Goal: Task Accomplishment & Management: Complete application form

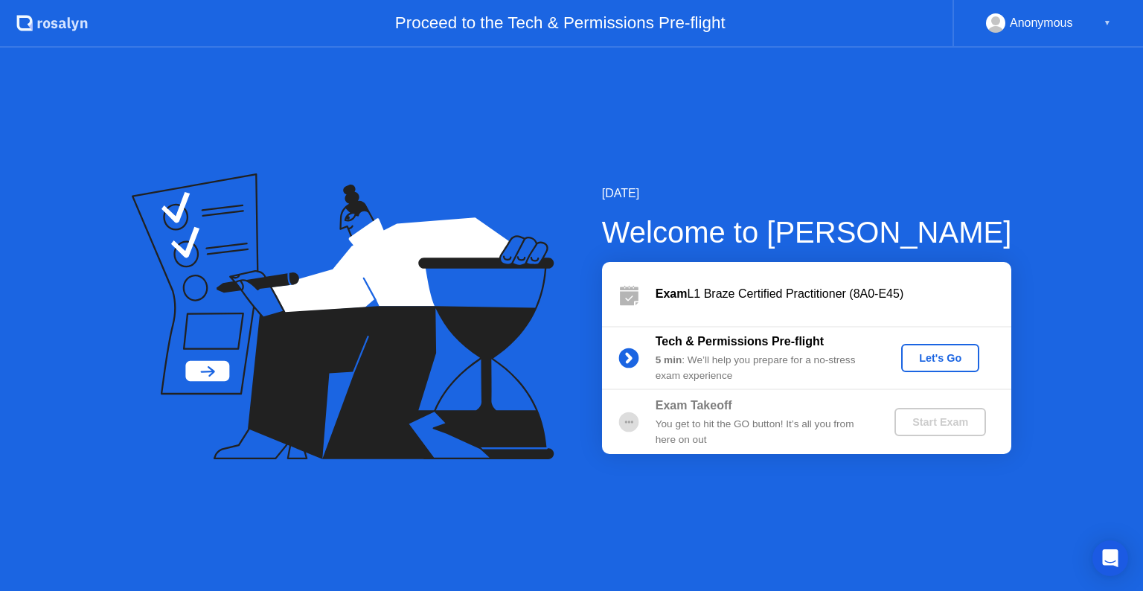
click at [960, 356] on div "Let's Go" at bounding box center [940, 358] width 66 height 12
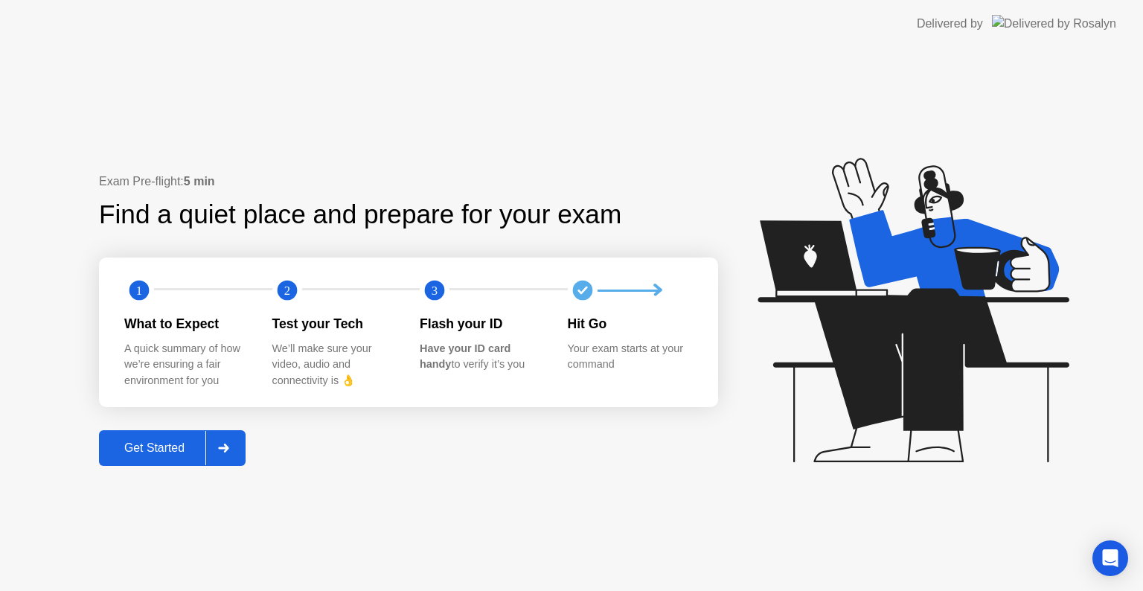
click at [170, 449] on div "Get Started" at bounding box center [154, 447] width 102 height 13
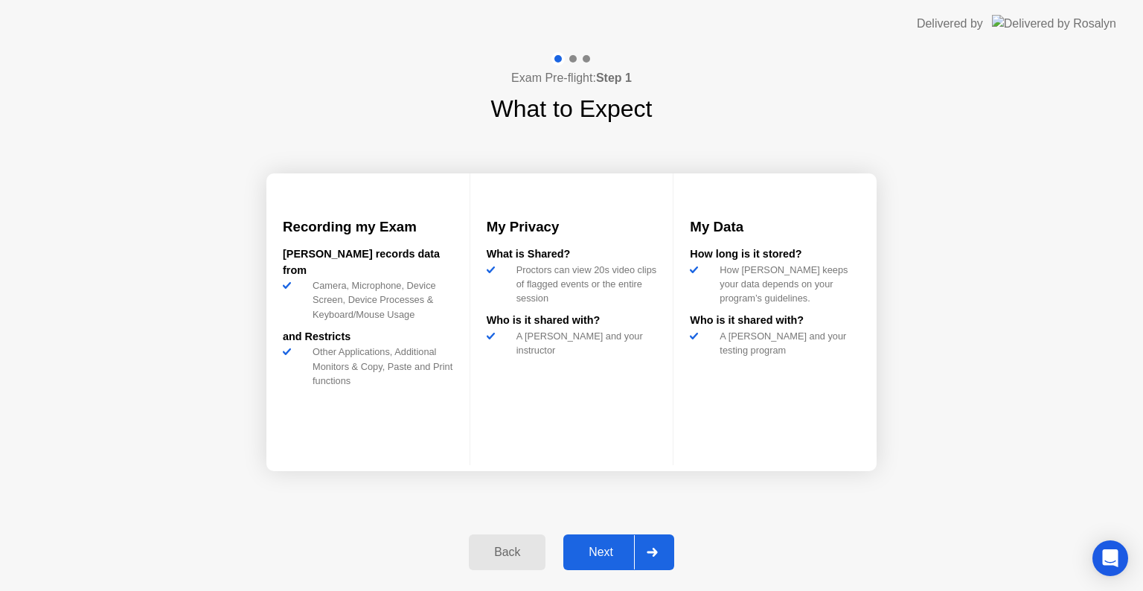
click at [591, 550] on div "Next" at bounding box center [601, 552] width 66 height 13
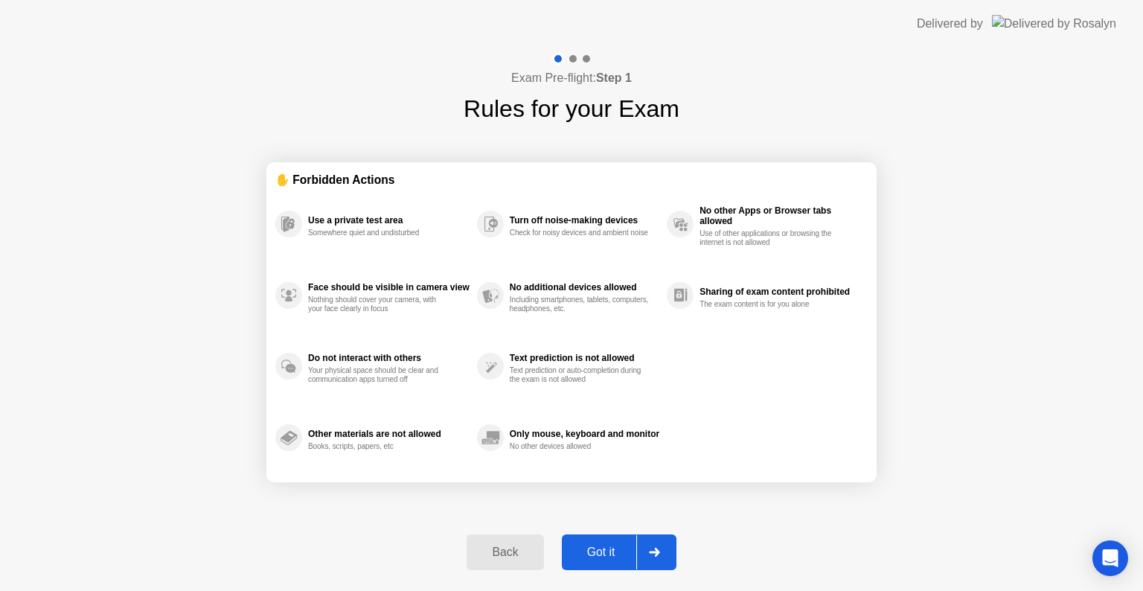
click at [591, 550] on div "Got it" at bounding box center [601, 552] width 70 height 13
select select "**********"
select select "*******"
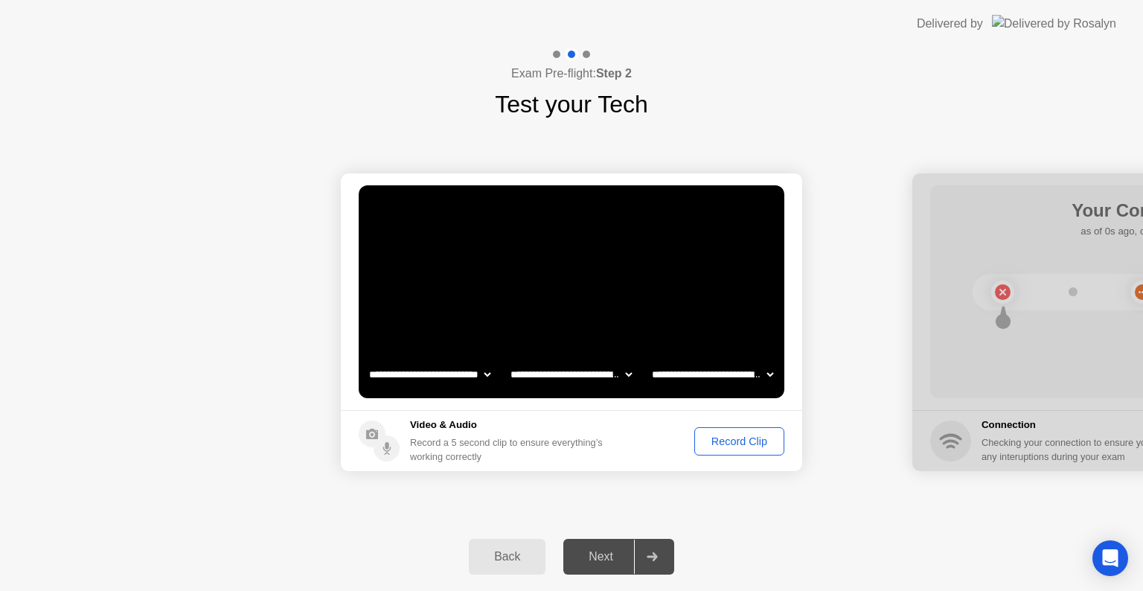
click at [598, 560] on div "Next" at bounding box center [601, 556] width 66 height 13
click at [741, 438] on div "Record Clip" at bounding box center [740, 441] width 80 height 12
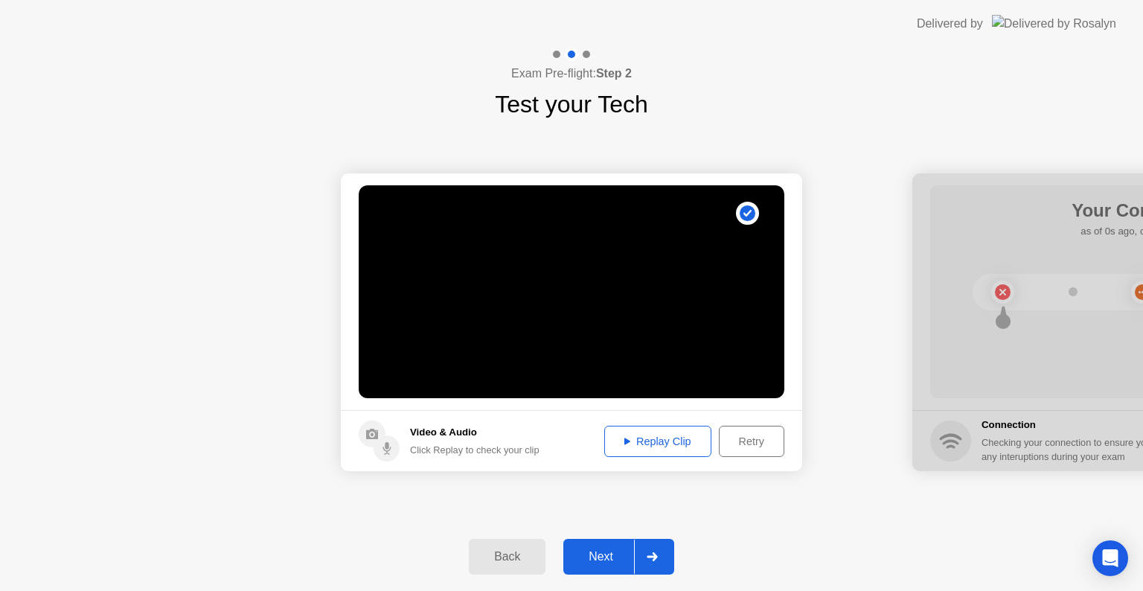
click at [610, 555] on div "Next" at bounding box center [601, 556] width 66 height 13
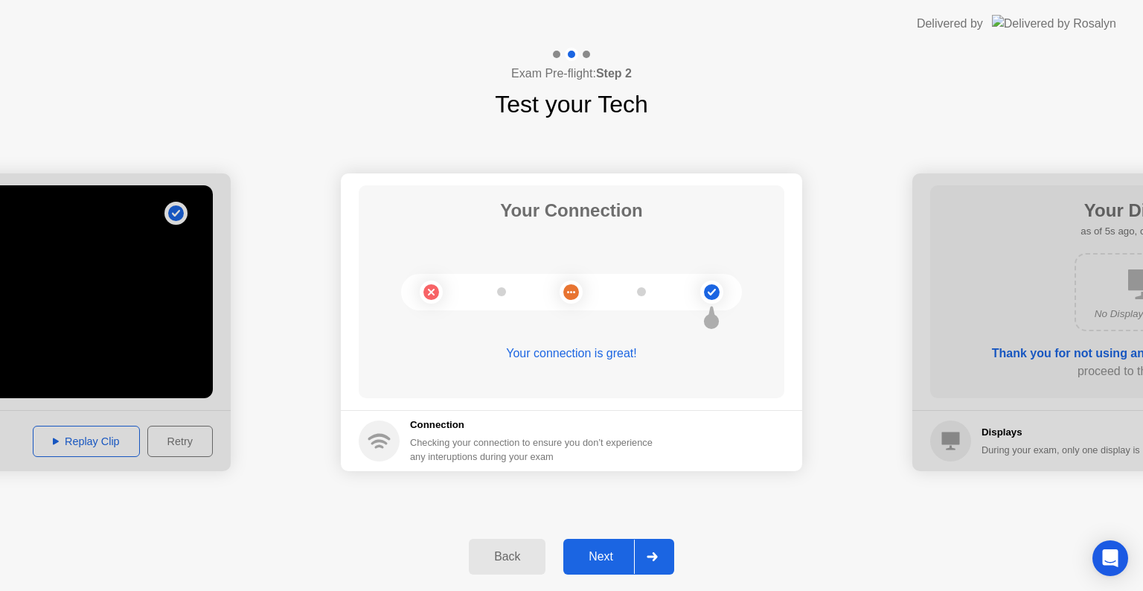
click at [612, 551] on div "Next" at bounding box center [601, 556] width 66 height 13
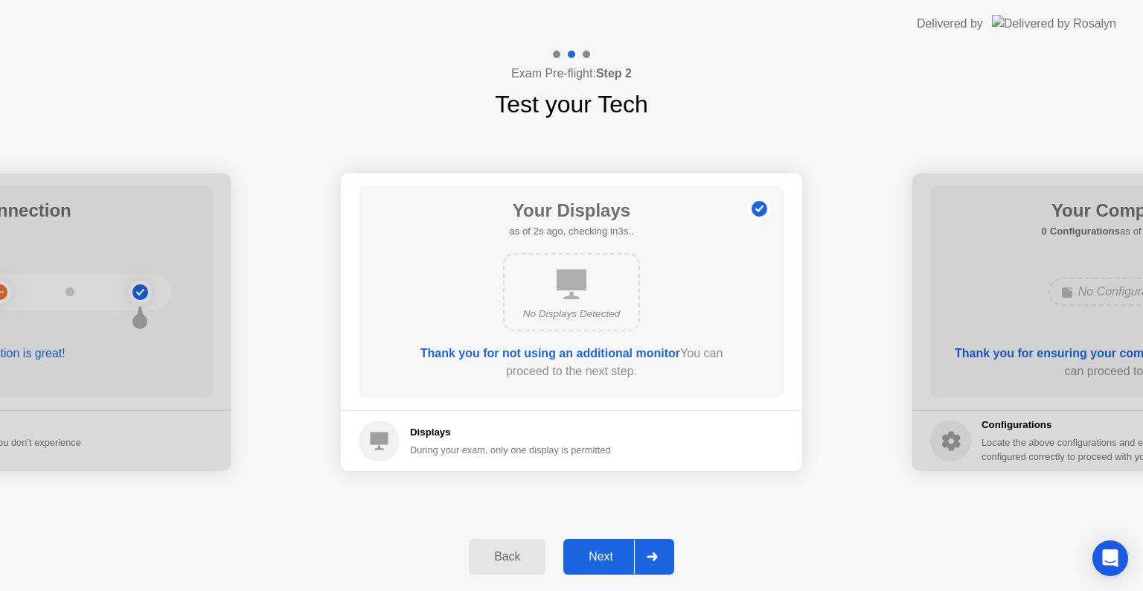
click at [609, 560] on div "Next" at bounding box center [601, 556] width 66 height 13
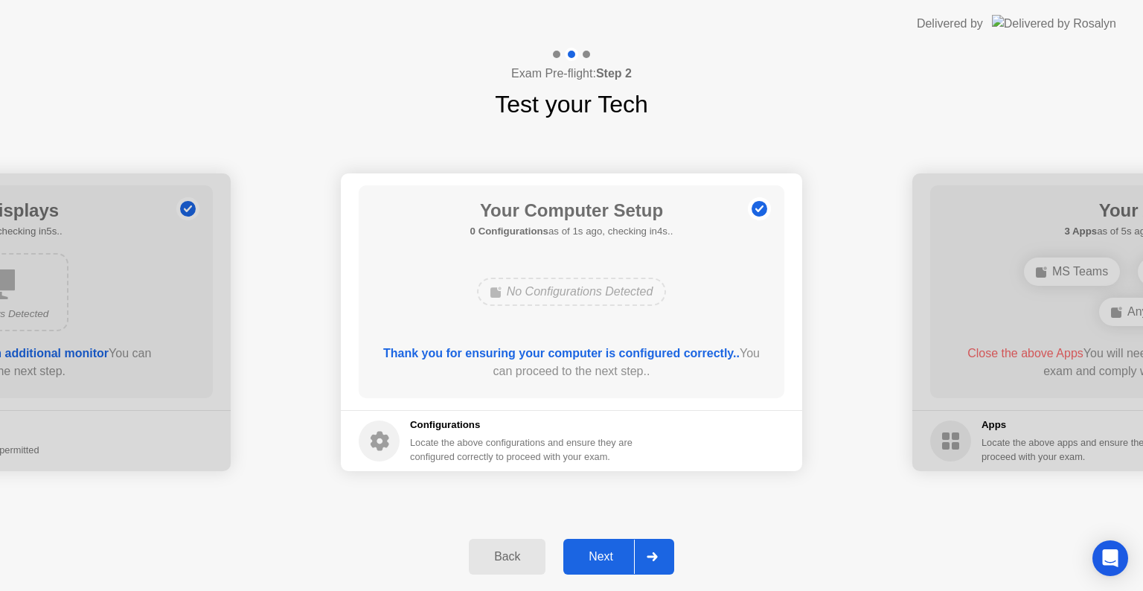
click at [607, 560] on div "Next" at bounding box center [601, 556] width 66 height 13
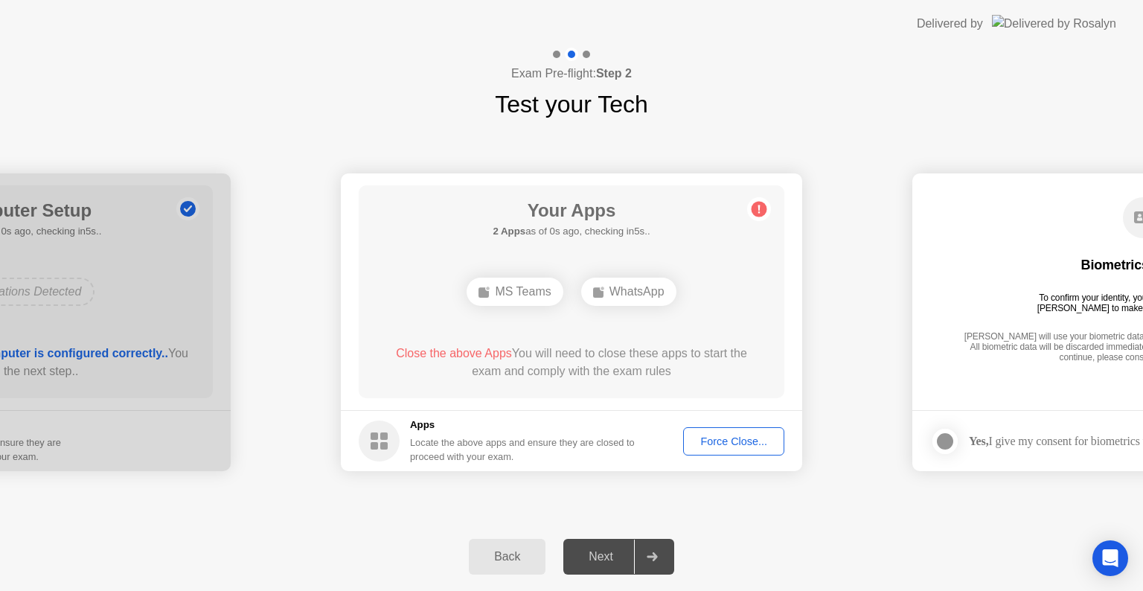
click at [648, 292] on div "WhatsApp" at bounding box center [628, 292] width 95 height 28
click at [720, 438] on div "Force Close..." at bounding box center [733, 441] width 91 height 12
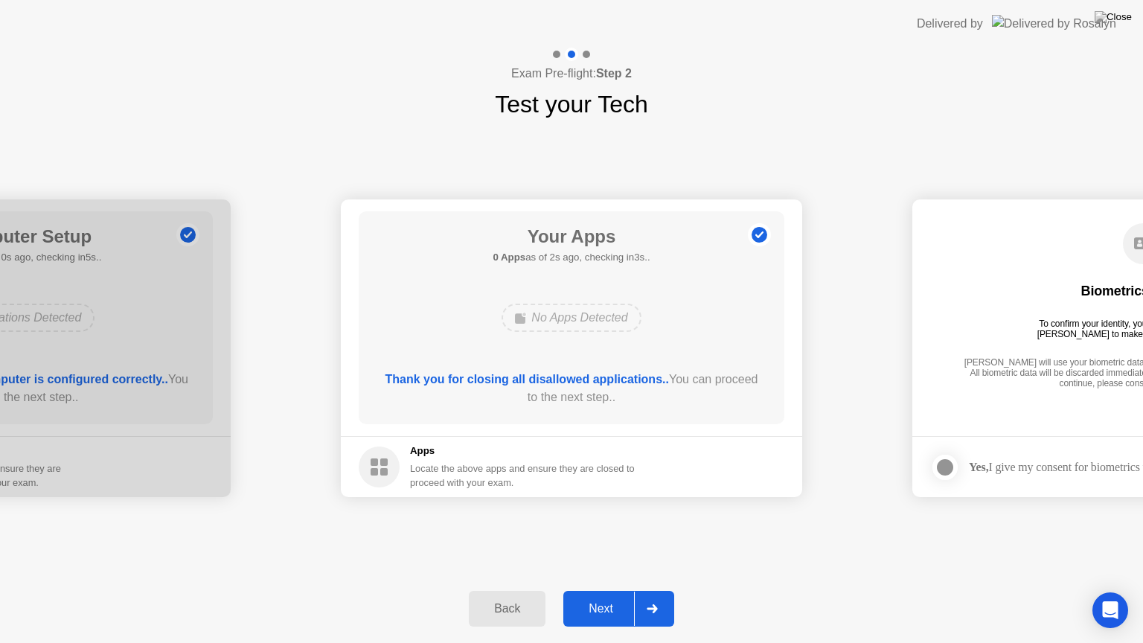
click at [598, 590] on div "Next" at bounding box center [601, 608] width 66 height 13
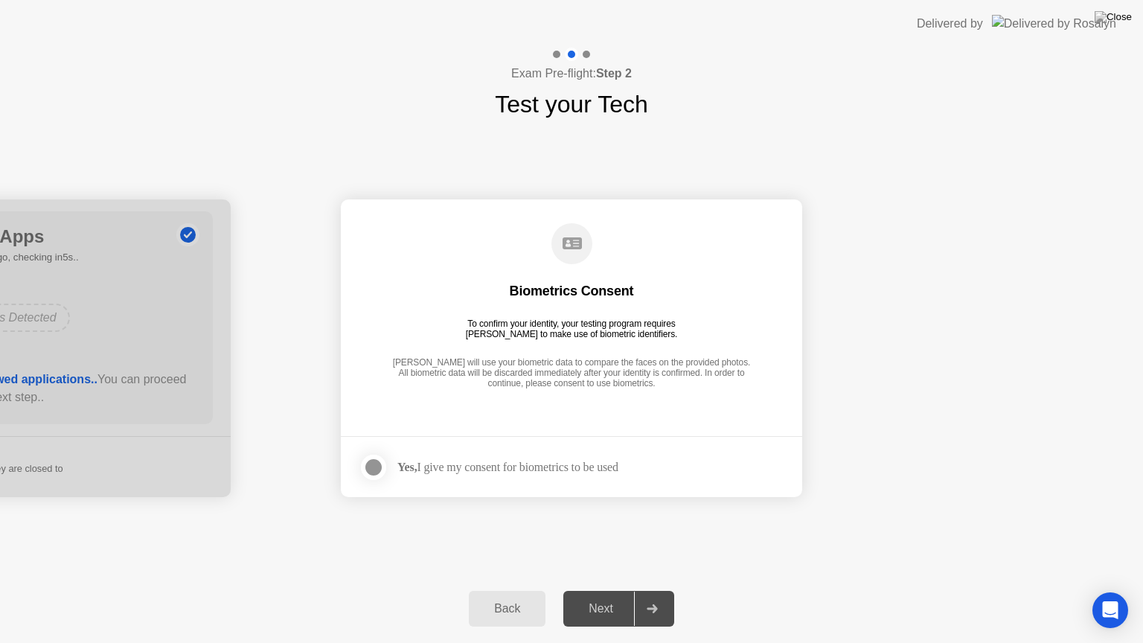
click at [375, 466] on div at bounding box center [374, 467] width 18 height 18
click at [592, 590] on div "Next" at bounding box center [601, 608] width 66 height 13
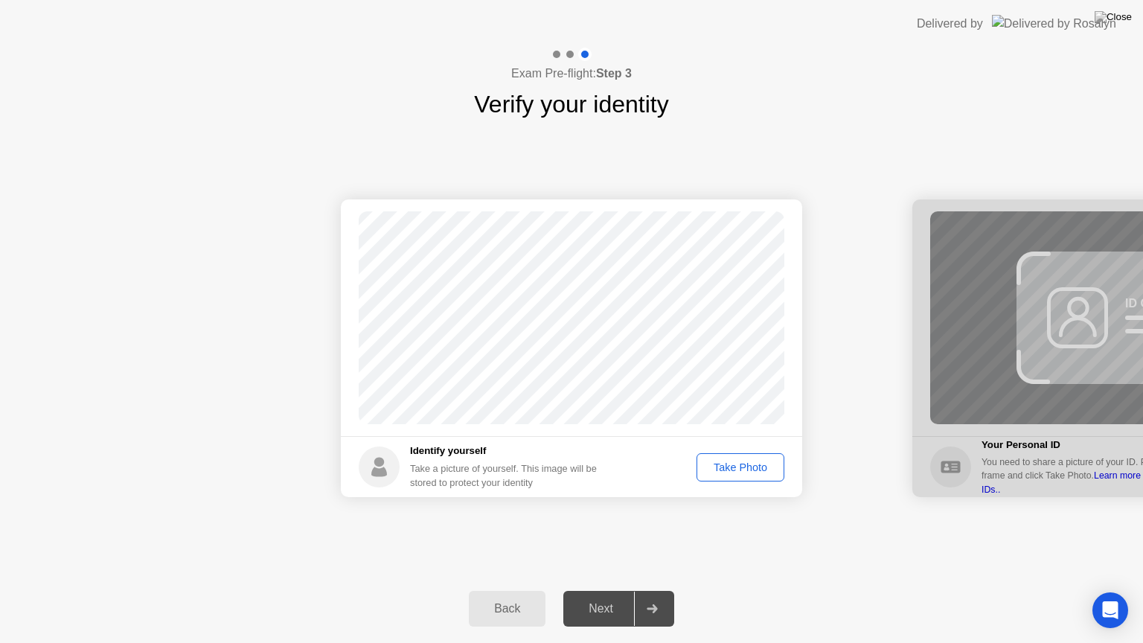
click at [709, 461] on div "Take Photo" at bounding box center [740, 467] width 77 height 12
click at [598, 590] on div "Next" at bounding box center [601, 608] width 66 height 13
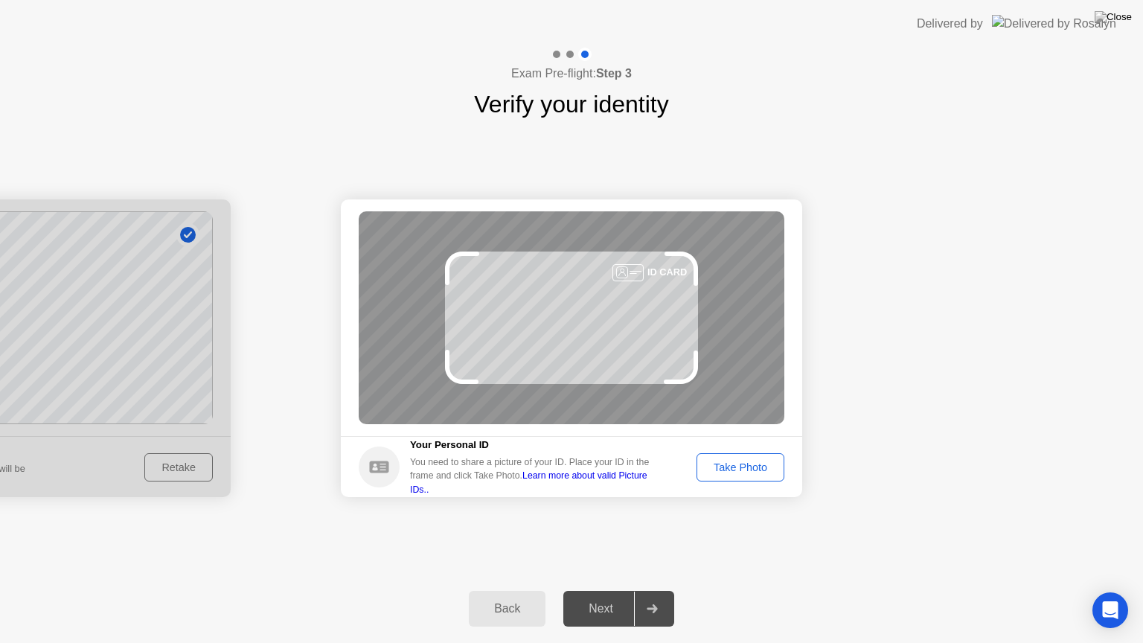
click at [729, 476] on button "Take Photo" at bounding box center [741, 467] width 88 height 28
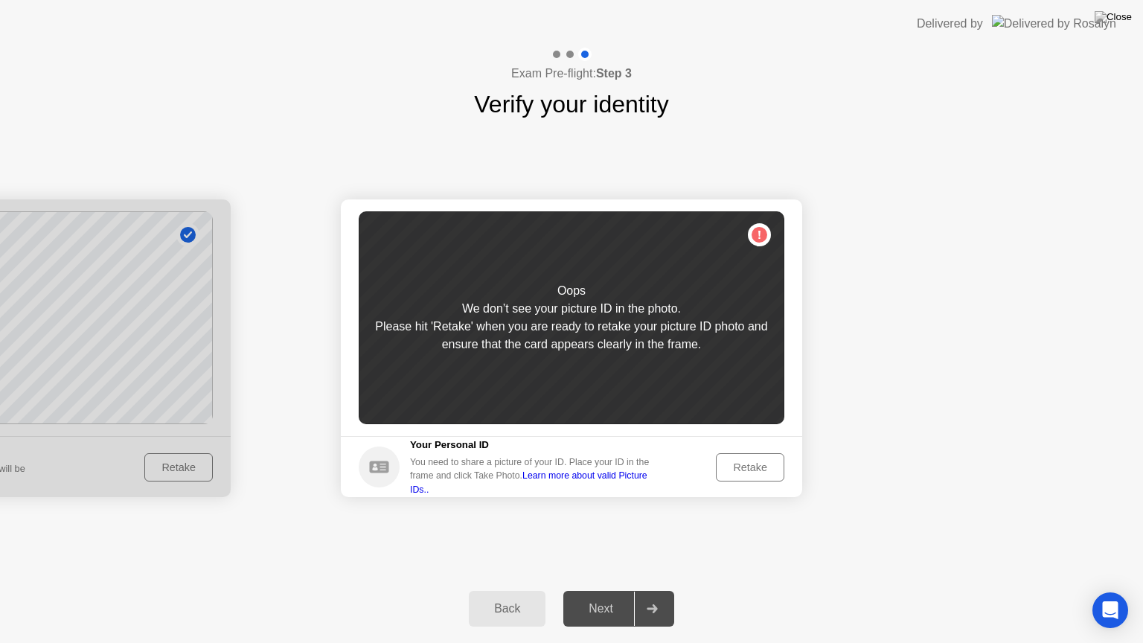
click at [737, 468] on div "Retake" at bounding box center [750, 467] width 58 height 12
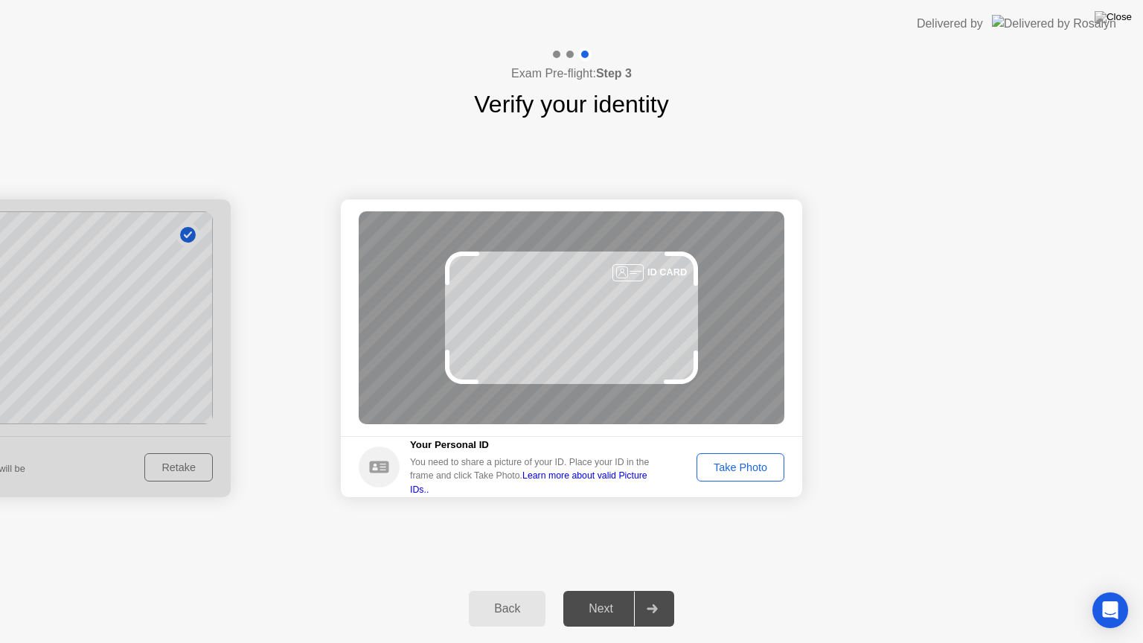
click at [737, 468] on div "Take Photo" at bounding box center [740, 467] width 77 height 12
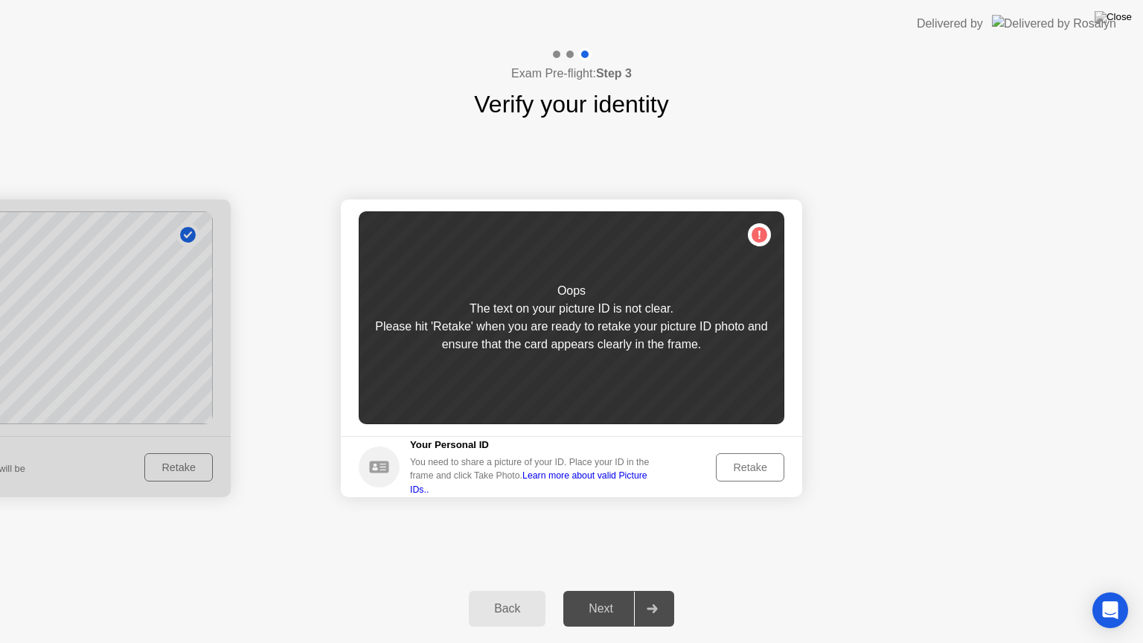
click at [737, 468] on div "Retake" at bounding box center [750, 467] width 58 height 12
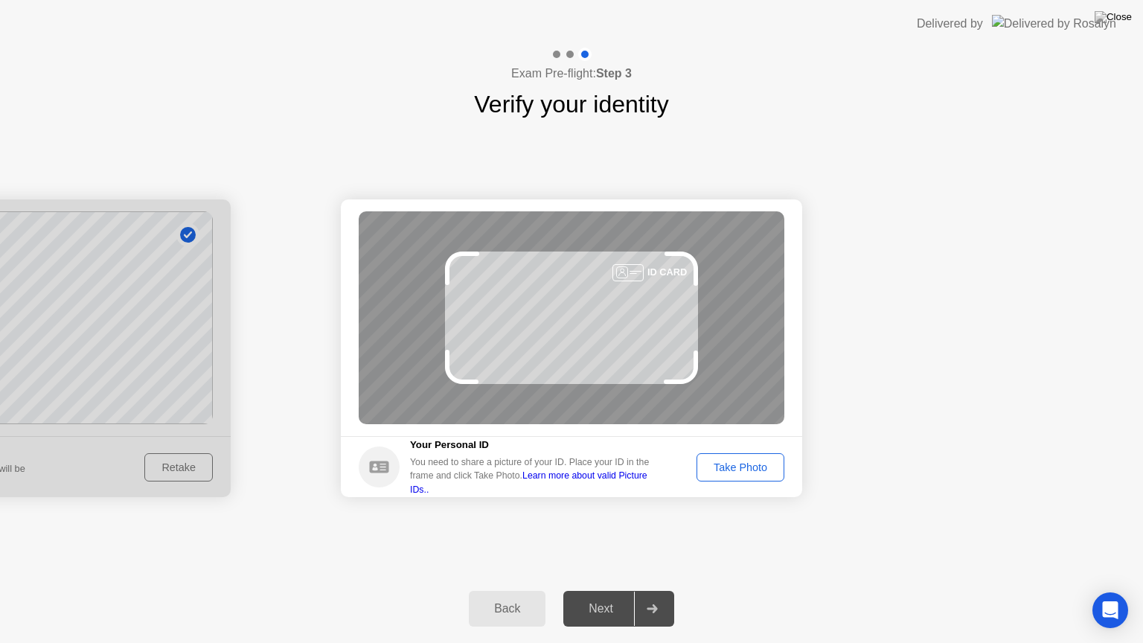
click at [737, 468] on div "Take Photo" at bounding box center [740, 467] width 77 height 12
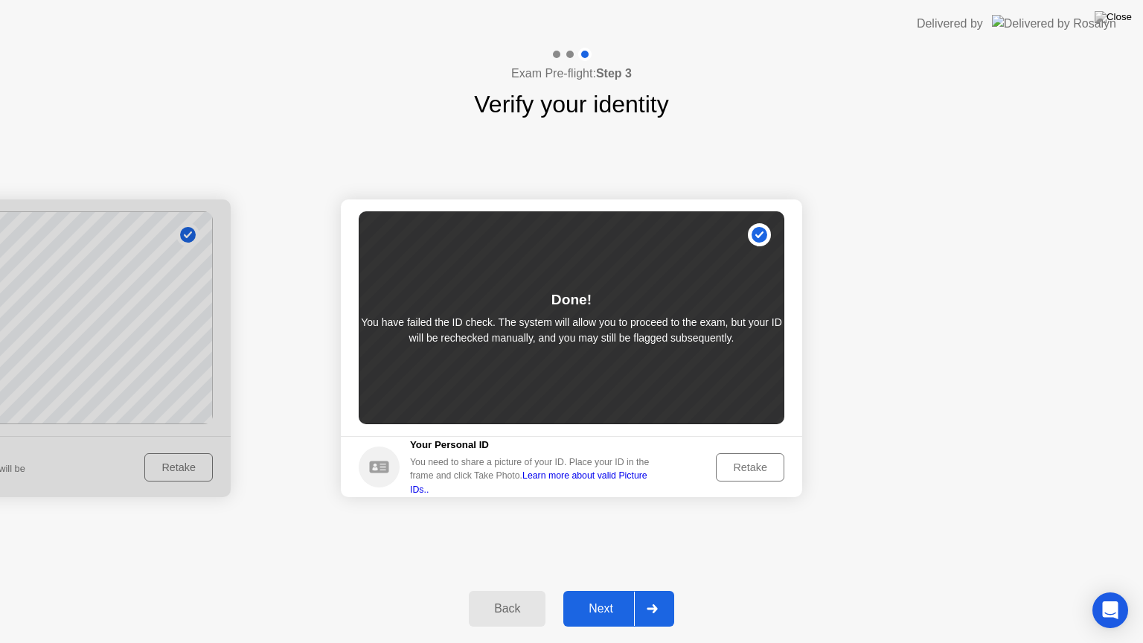
click at [595, 590] on div "Next" at bounding box center [601, 608] width 66 height 13
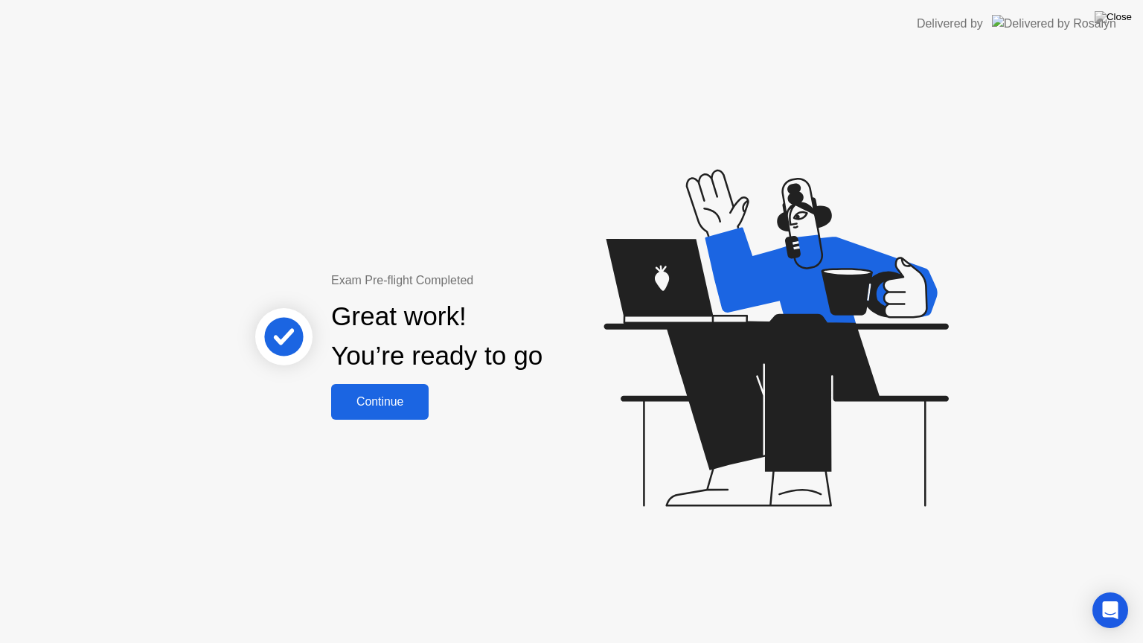
click at [400, 404] on div "Continue" at bounding box center [380, 401] width 89 height 13
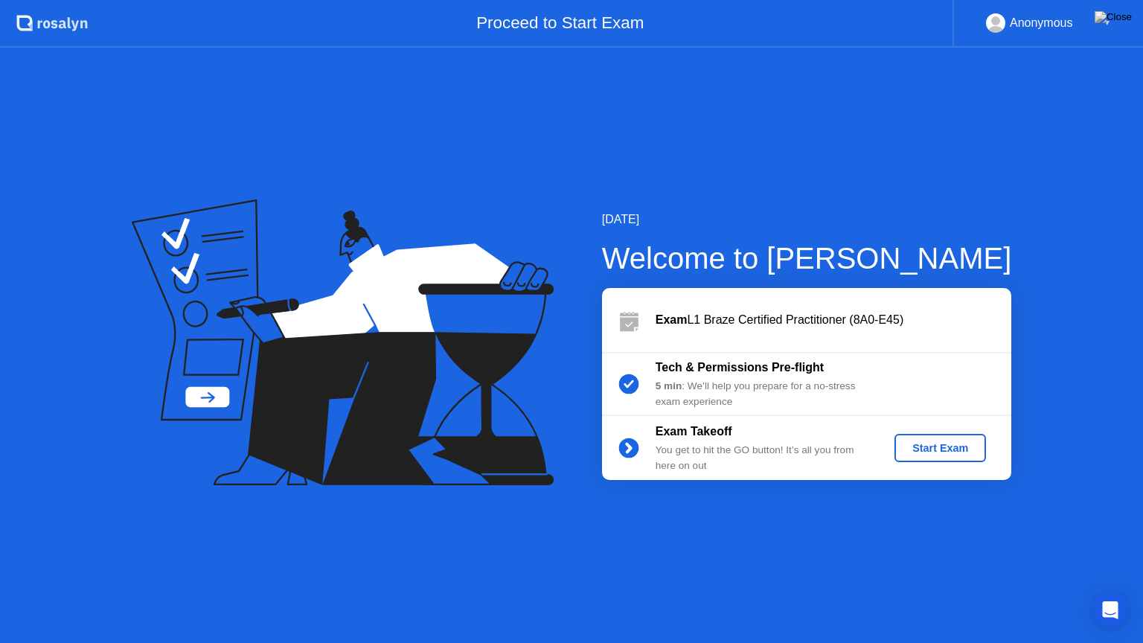
click at [938, 453] on div "Start Exam" at bounding box center [941, 448] width 80 height 12
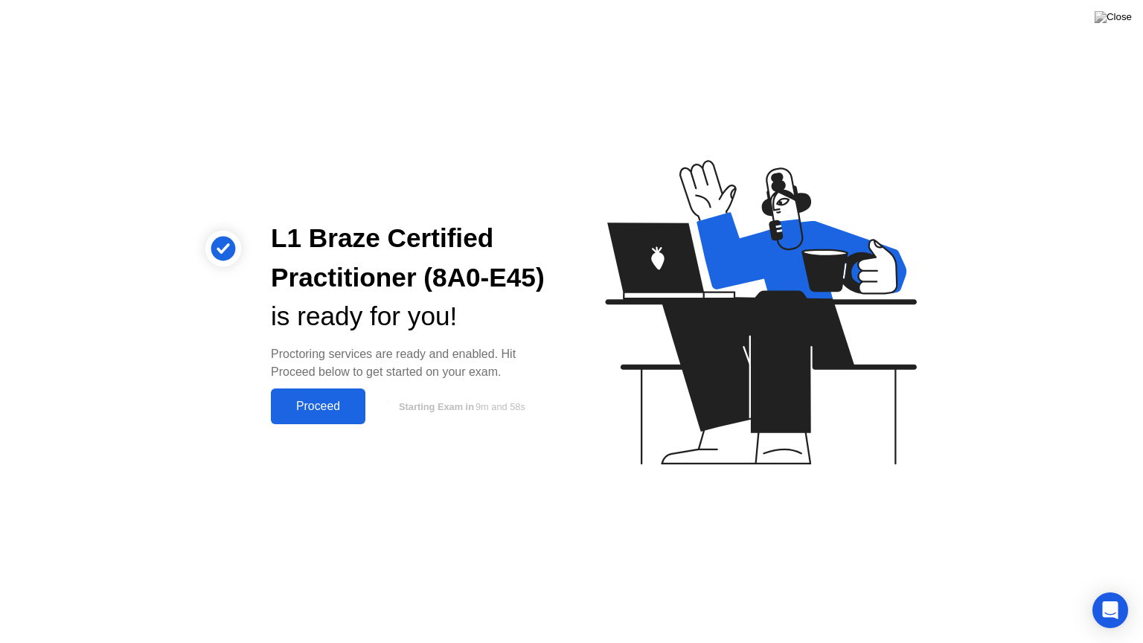
click at [342, 405] on div "Proceed" at bounding box center [318, 406] width 86 height 13
